Goal: Information Seeking & Learning: Learn about a topic

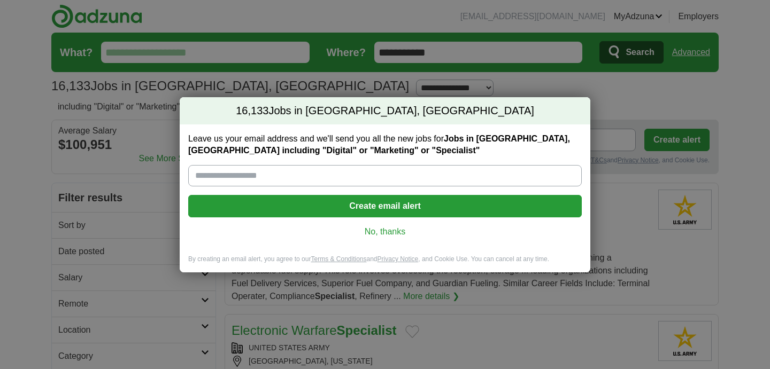
click at [401, 228] on link "No, thanks" at bounding box center [385, 232] width 376 height 12
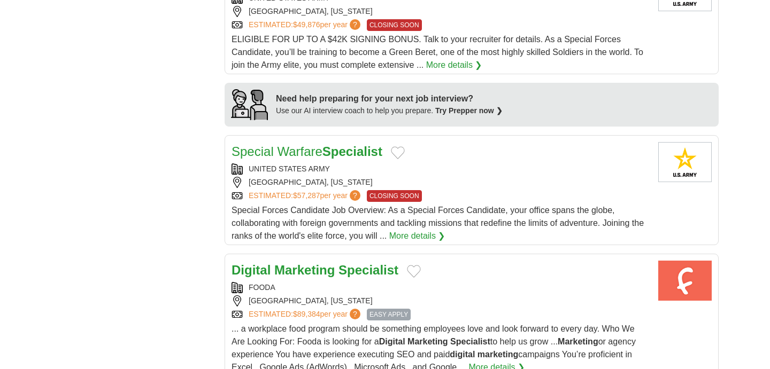
scroll to position [851, 0]
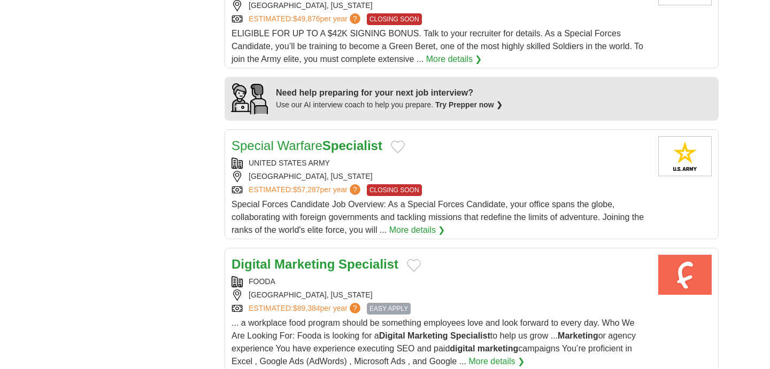
click at [364, 257] on strong "Specialist" at bounding box center [368, 264] width 60 height 14
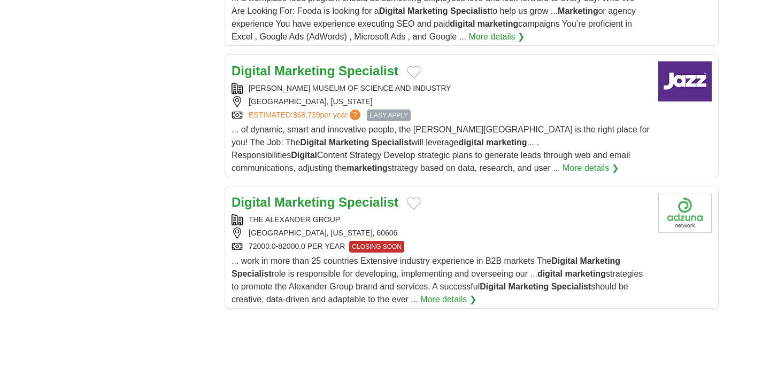
scroll to position [1176, 0]
click at [389, 195] on strong "Specialist" at bounding box center [368, 202] width 60 height 14
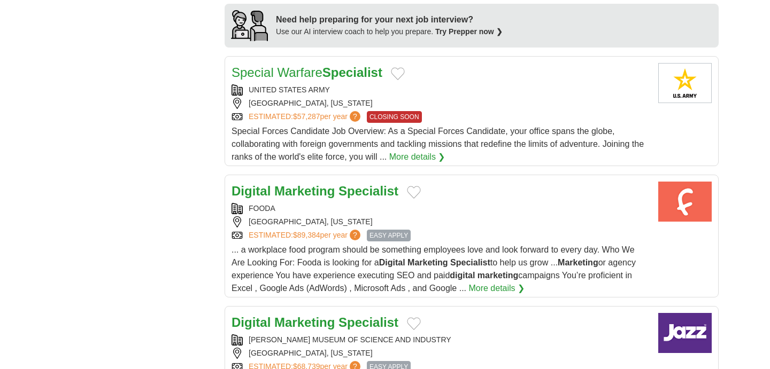
scroll to position [922, 0]
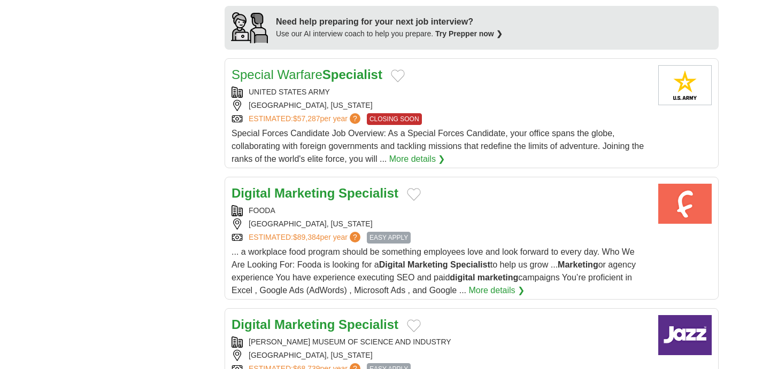
click at [343, 186] on strong "Specialist" at bounding box center [368, 193] width 60 height 14
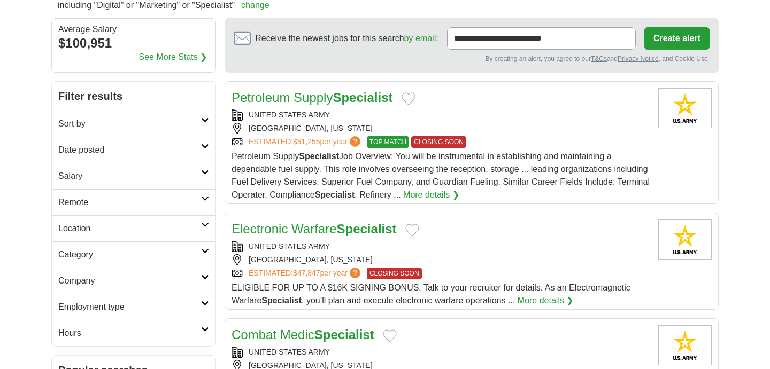
scroll to position [0, 0]
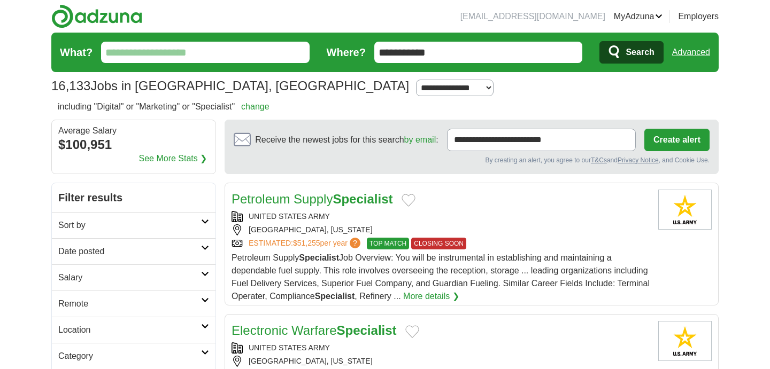
click at [281, 62] on input "What?" at bounding box center [205, 52] width 208 height 21
type input "**********"
click at [599, 41] on button "Search" at bounding box center [631, 52] width 64 height 22
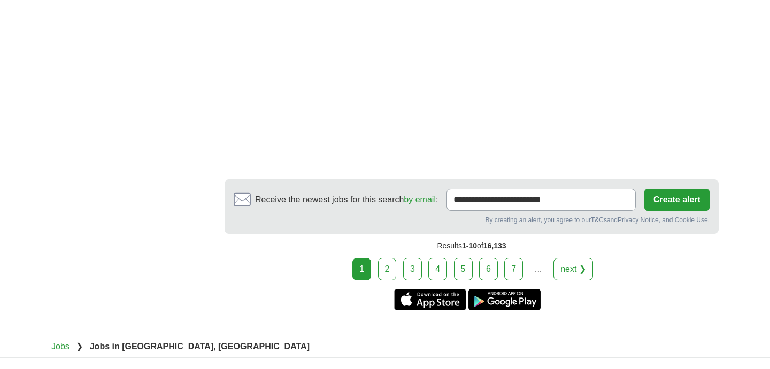
scroll to position [1866, 0]
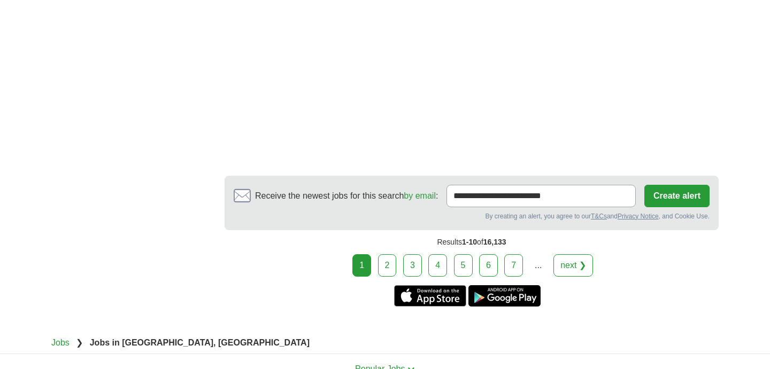
click at [389, 259] on link "2" at bounding box center [387, 265] width 19 height 22
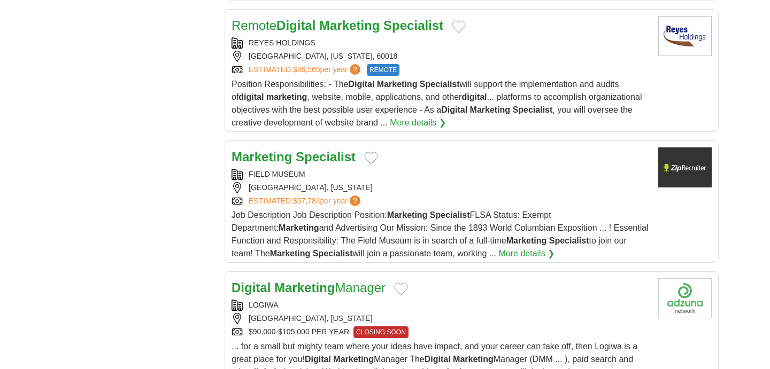
scroll to position [995, 0]
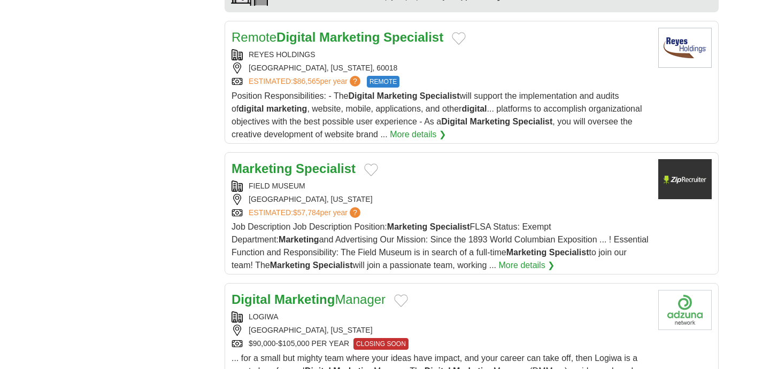
click at [413, 191] on div "FIELD MUSEUM" at bounding box center [440, 186] width 418 height 11
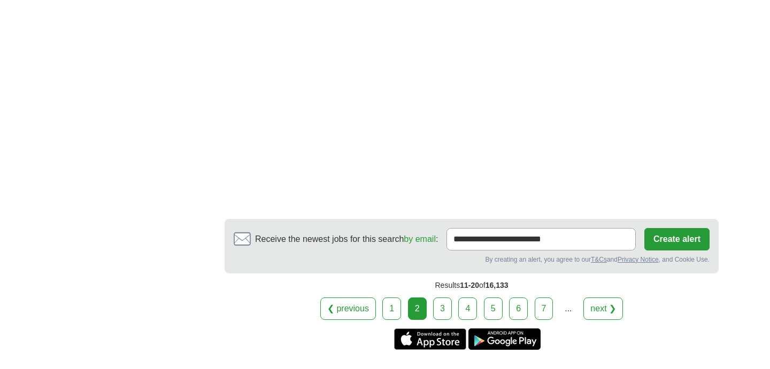
scroll to position [1935, 0]
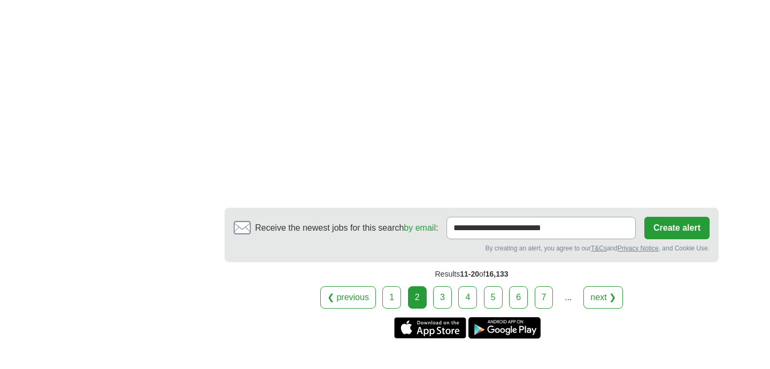
click at [439, 309] on link "3" at bounding box center [442, 298] width 19 height 22
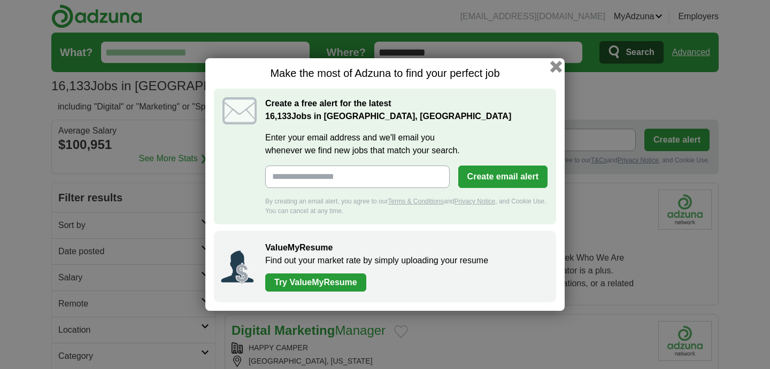
click at [553, 68] on button "button" at bounding box center [556, 67] width 12 height 12
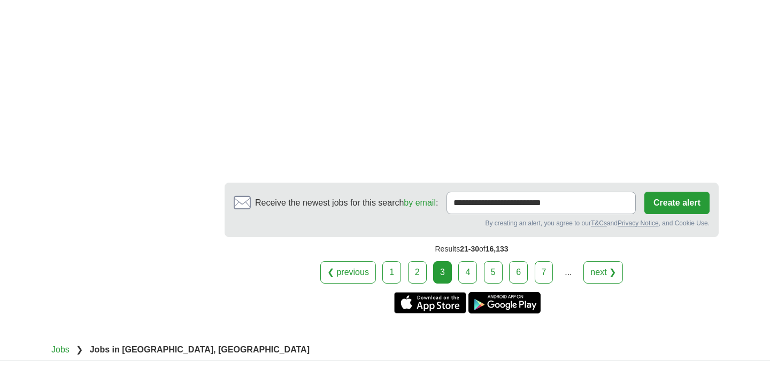
scroll to position [2095, 0]
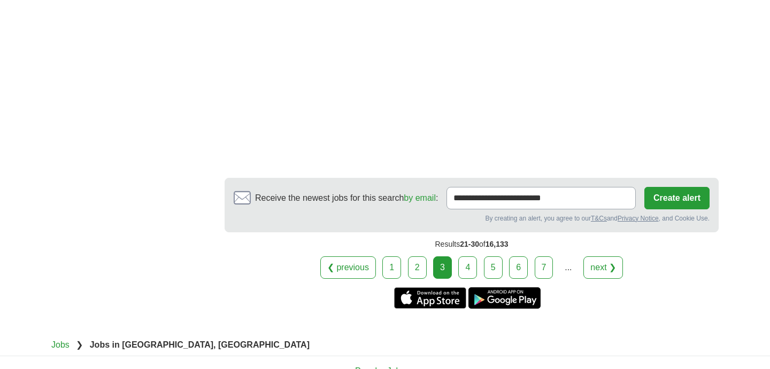
click at [470, 269] on link "4" at bounding box center [467, 268] width 19 height 22
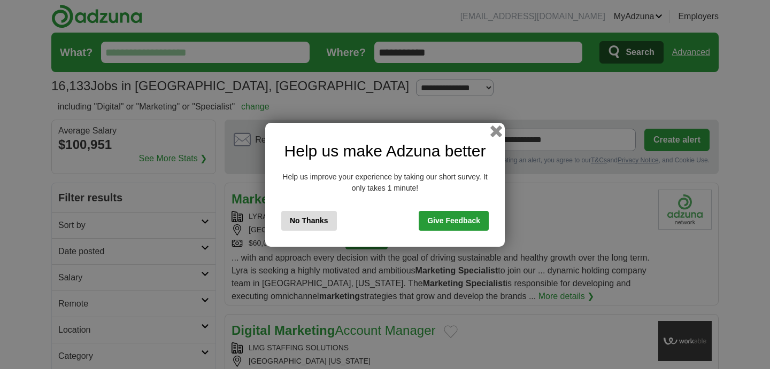
click at [492, 134] on button "button" at bounding box center [496, 131] width 12 height 12
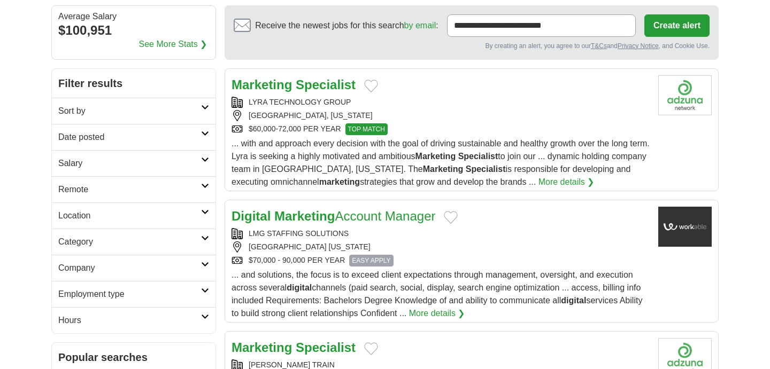
scroll to position [113, 0]
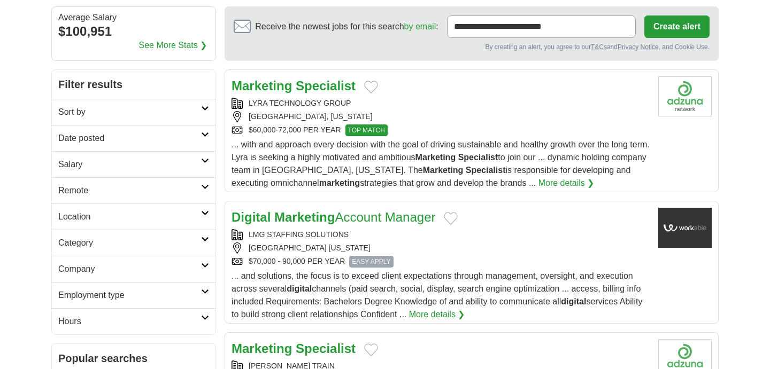
click at [333, 89] on strong "Specialist" at bounding box center [326, 86] width 60 height 14
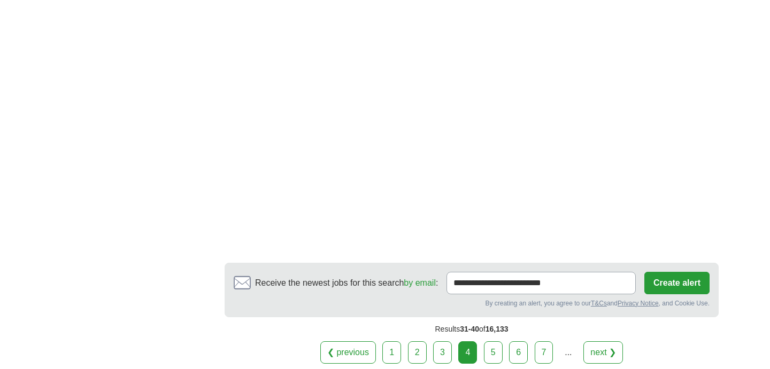
scroll to position [1928, 0]
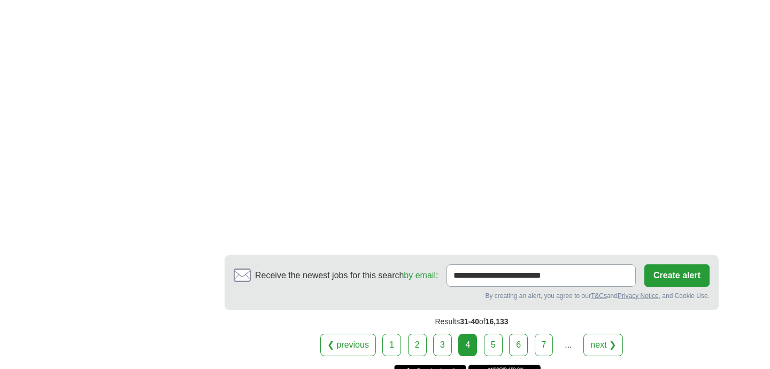
click at [497, 334] on link "5" at bounding box center [493, 345] width 19 height 22
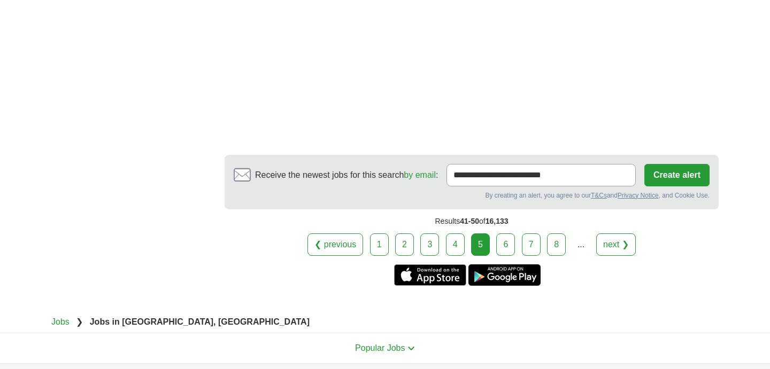
scroll to position [1814, 0]
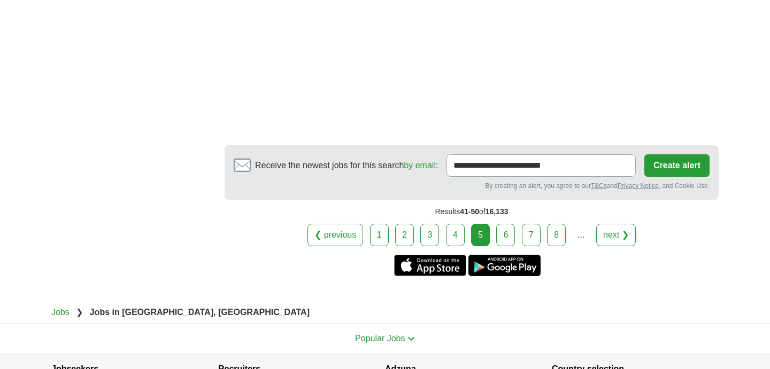
click at [503, 236] on link "6" at bounding box center [505, 235] width 19 height 22
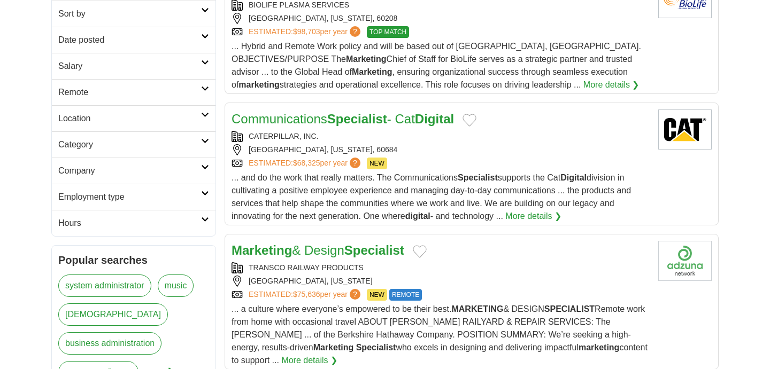
scroll to position [218, 0]
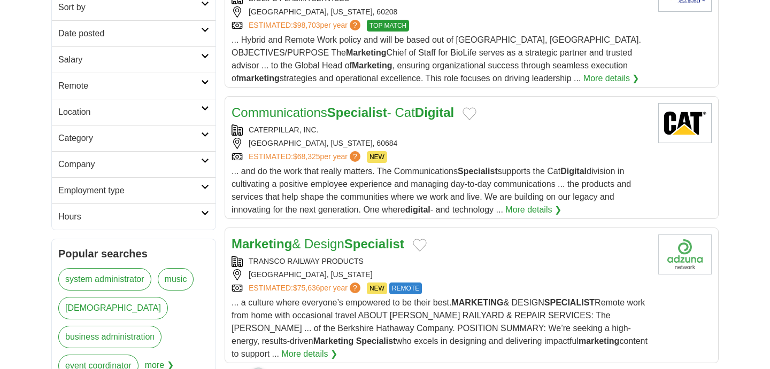
click at [403, 114] on link "Communications Specialist - Cat Digital" at bounding box center [342, 112] width 222 height 14
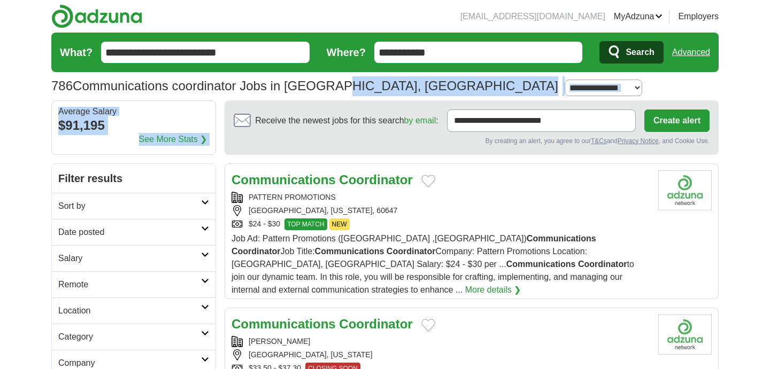
click at [273, 99] on section "786 Communications coordinator Jobs in [GEOGRAPHIC_DATA], [GEOGRAPHIC_DATA] [GE…" at bounding box center [384, 67] width 667 height 68
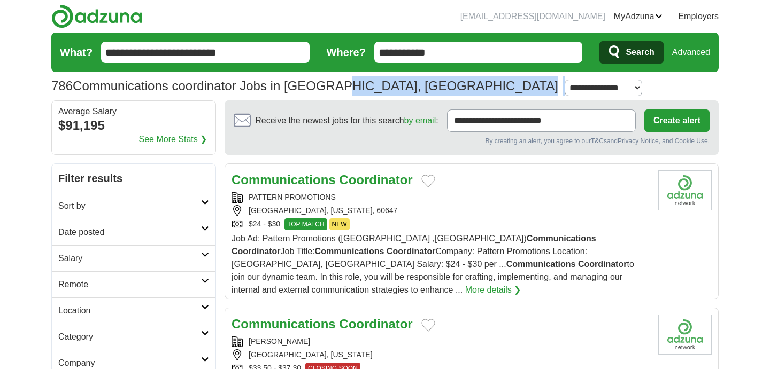
click at [341, 182] on strong "Coordinator" at bounding box center [375, 180] width 73 height 14
